Goal: Task Accomplishment & Management: Manage account settings

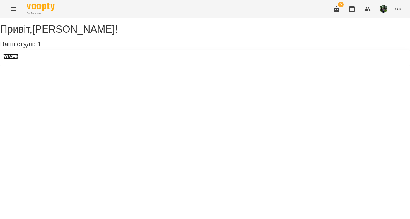
click at [18, 59] on h3 "WayUp" at bounding box center [10, 56] width 15 height 5
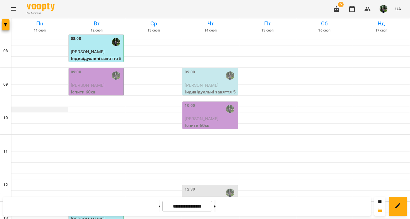
scroll to position [202, 0]
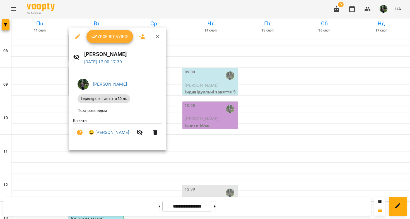
click at [94, 157] on div at bounding box center [205, 109] width 410 height 219
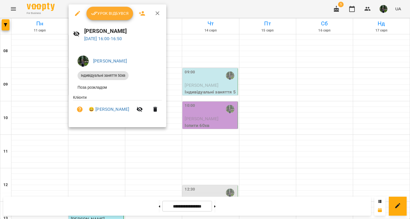
click at [97, 142] on div at bounding box center [205, 109] width 410 height 219
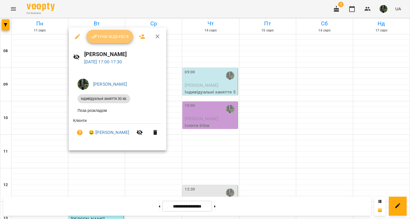
click at [113, 35] on span "Урок відбувся" at bounding box center [110, 36] width 38 height 7
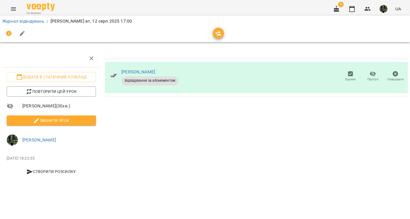
click at [69, 127] on li "Змінити урок" at bounding box center [51, 120] width 98 height 15
click at [69, 121] on span "Змінити урок" at bounding box center [51, 120] width 80 height 7
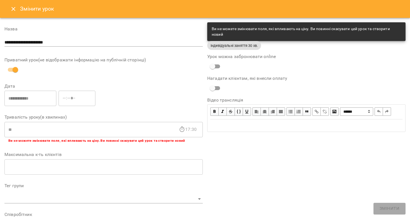
scroll to position [152, 0]
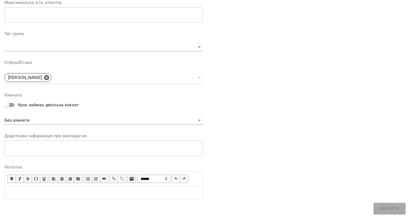
click at [56, 195] on div "Edit text" at bounding box center [104, 192] width 192 height 7
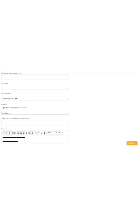
scroll to position [186, 0]
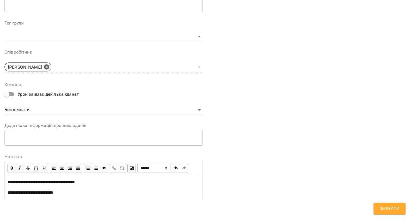
click at [392, 212] on span "Змінити" at bounding box center [390, 208] width 20 height 7
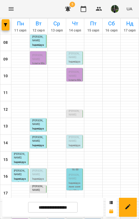
click at [38, 59] on p "[PERSON_NAME]" at bounding box center [38, 58] width 13 height 8
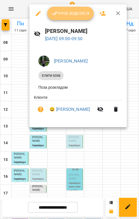
click at [69, 18] on button "Урок відбувся" at bounding box center [70, 13] width 47 height 13
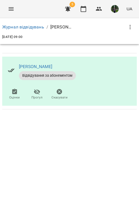
click at [132, 30] on icon "button" at bounding box center [130, 27] width 7 height 7
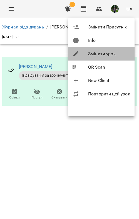
click at [105, 51] on li "Змінити урок" at bounding box center [101, 53] width 67 height 13
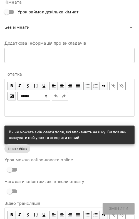
scroll to position [298, 0]
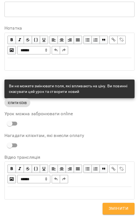
click at [42, 67] on div "Edit text" at bounding box center [70, 64] width 124 height 7
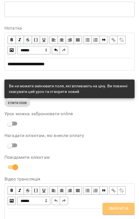
click at [124, 211] on span "Змінити" at bounding box center [119, 208] width 20 height 7
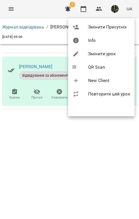
click at [63, 184] on div at bounding box center [69, 109] width 139 height 219
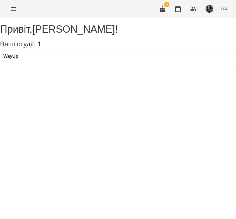
click at [25, 62] on div "WayUp" at bounding box center [118, 57] width 236 height 15
click at [15, 59] on h3 "WayUp" at bounding box center [10, 56] width 15 height 5
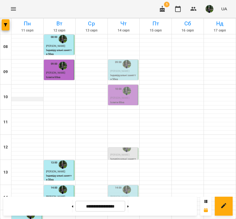
scroll to position [156, 0]
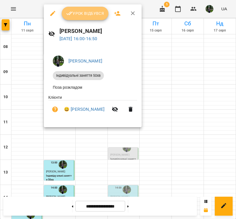
click at [85, 16] on span "Урок відбувся" at bounding box center [85, 13] width 38 height 7
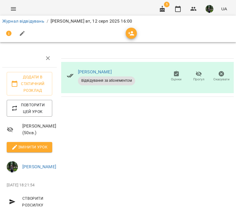
click at [27, 154] on li "Змінити урок" at bounding box center [29, 147] width 54 height 15
click at [27, 150] on span "Змінити урок" at bounding box center [29, 147] width 37 height 7
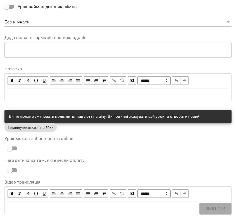
scroll to position [265, 0]
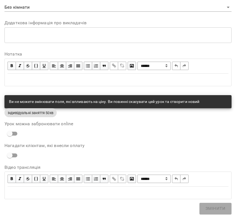
click at [90, 83] on div "Edit text" at bounding box center [118, 80] width 226 height 12
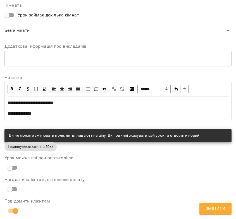
scroll to position [288, 0]
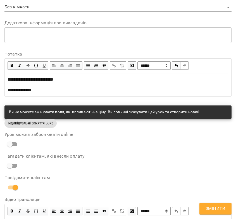
click at [221, 207] on span "Змінити" at bounding box center [215, 208] width 20 height 7
